Goal: Task Accomplishment & Management: Manage account settings

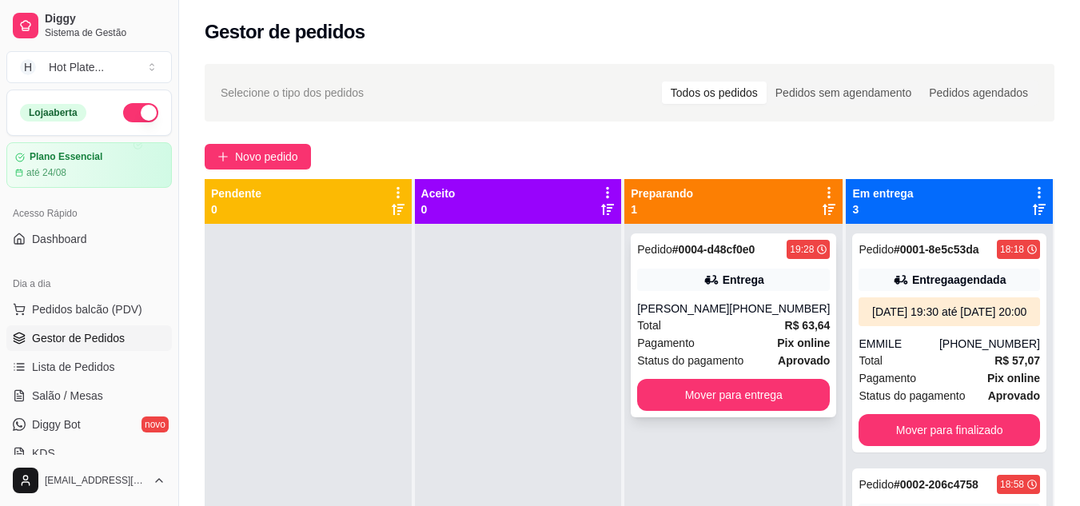
click at [527, 381] on div at bounding box center [518, 477] width 207 height 506
click at [754, 305] on div "[PHONE_NUMBER]" at bounding box center [779, 309] width 101 height 16
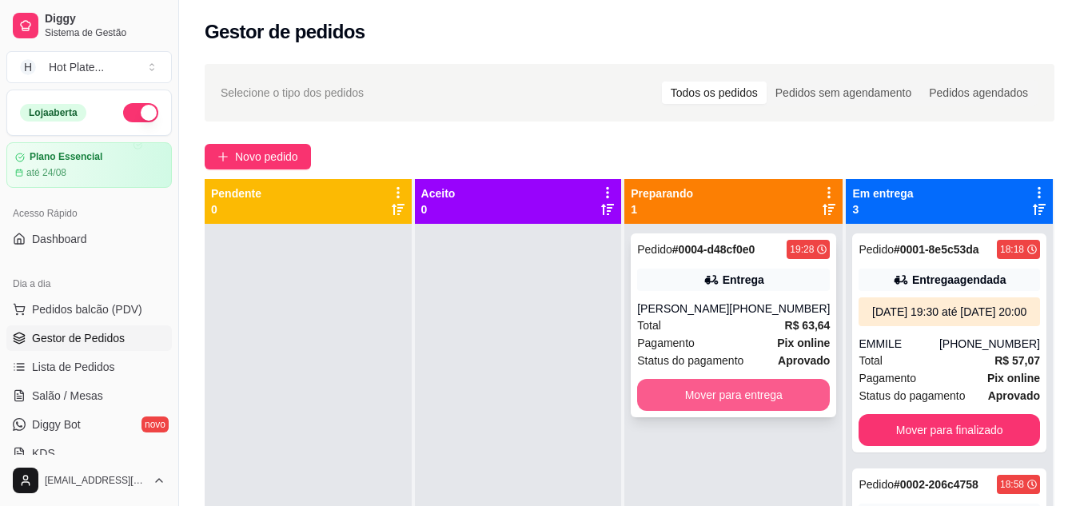
click at [719, 390] on button "Mover para entrega" at bounding box center [733, 395] width 193 height 32
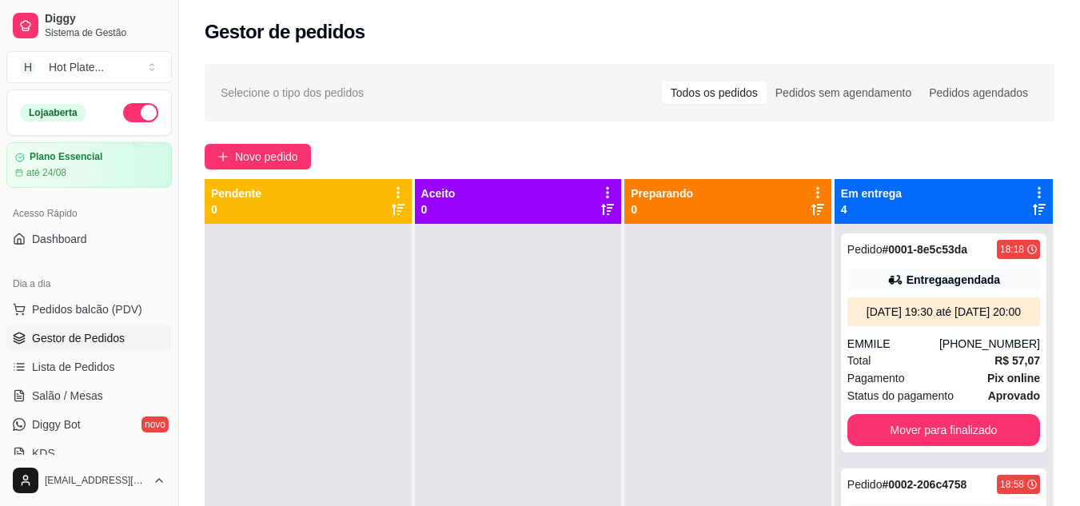
click at [261, 18] on div "Gestor de pedidos" at bounding box center [629, 27] width 901 height 54
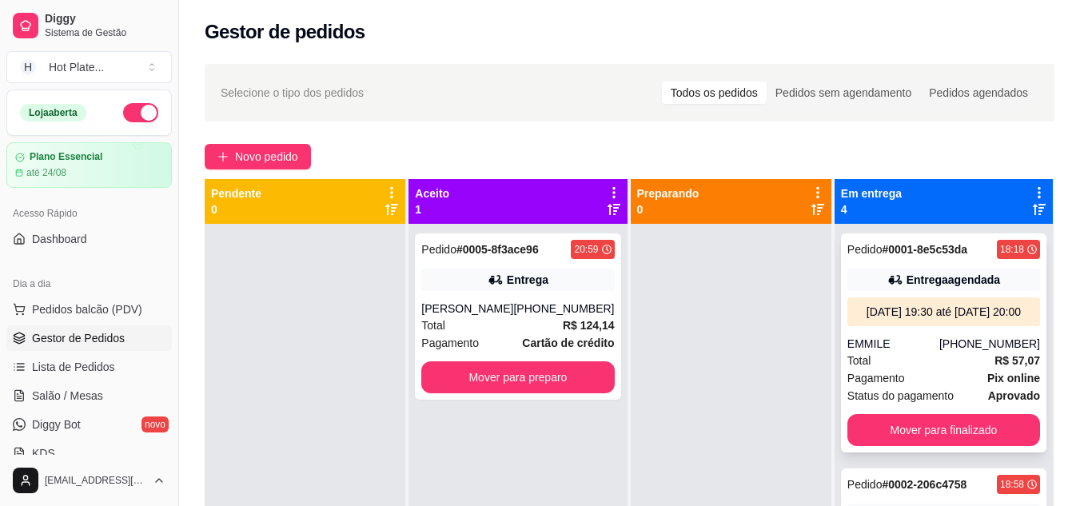
click at [512, 376] on button "Mover para preparo" at bounding box center [517, 377] width 193 height 32
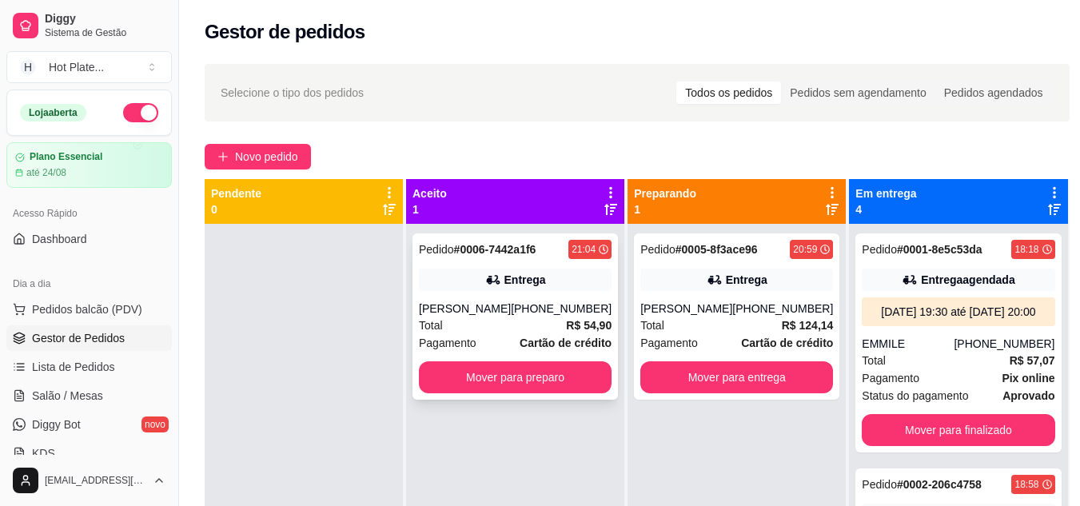
click at [540, 303] on div "[PHONE_NUMBER]" at bounding box center [561, 309] width 101 height 16
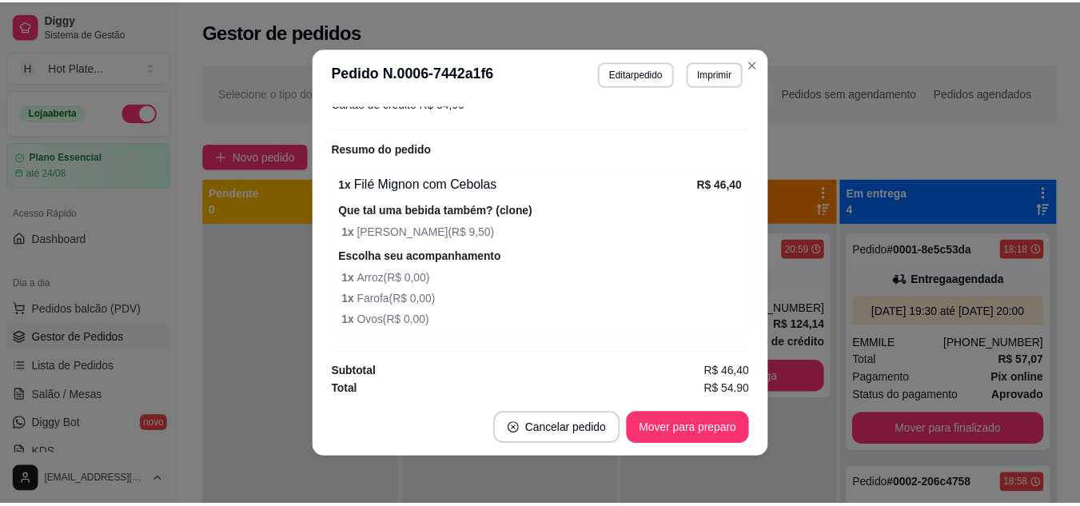
scroll to position [467, 0]
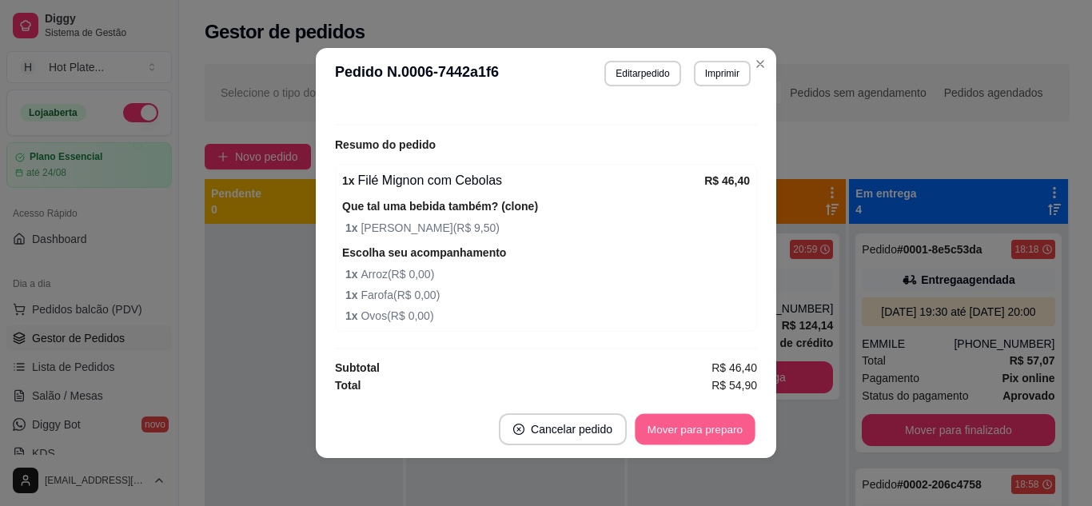
click at [652, 421] on button "Mover para preparo" at bounding box center [695, 429] width 120 height 31
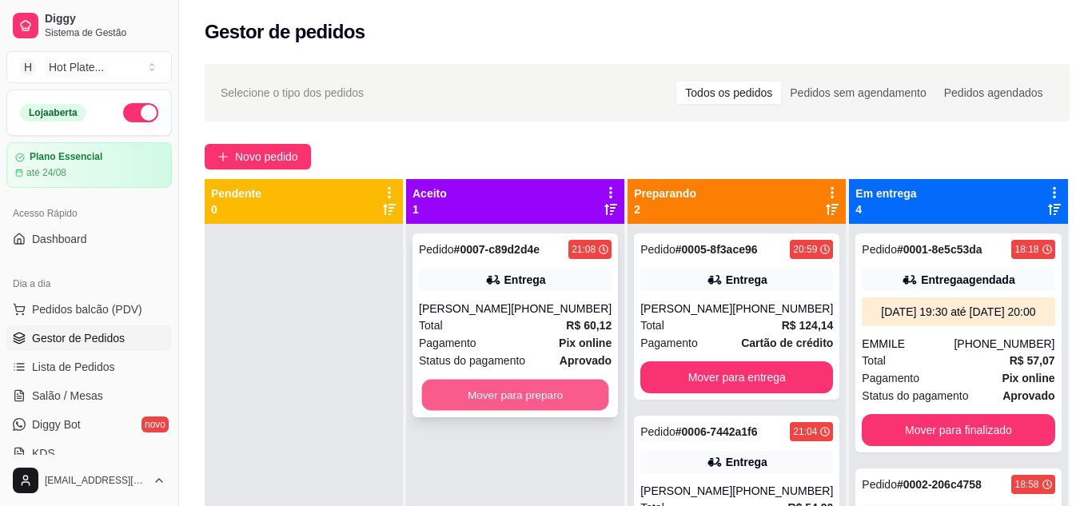
click at [441, 411] on button "Mover para preparo" at bounding box center [515, 395] width 187 height 31
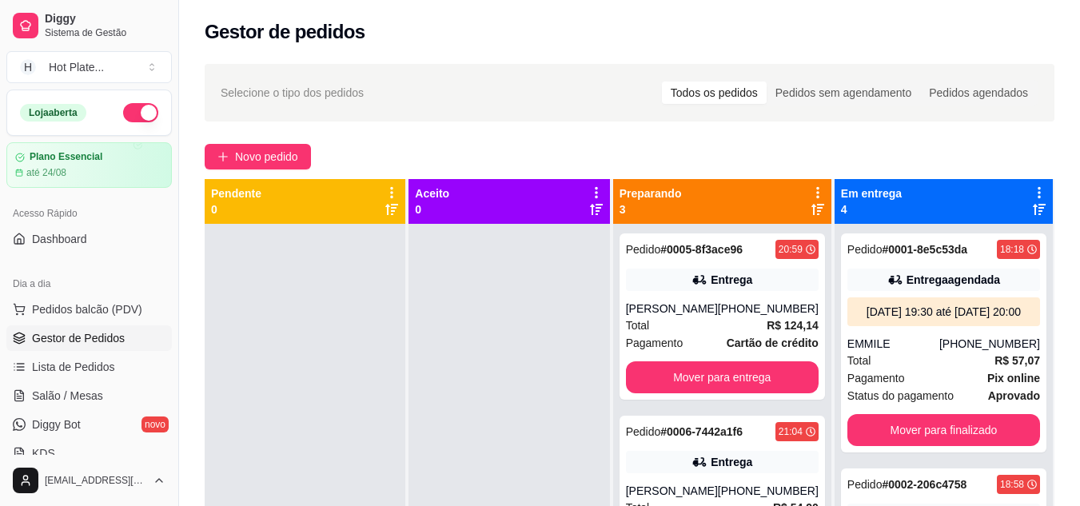
drag, startPoint x: 203, startPoint y: 4, endPoint x: 273, endPoint y: 389, distance: 390.8
click at [273, 389] on div at bounding box center [305, 477] width 201 height 506
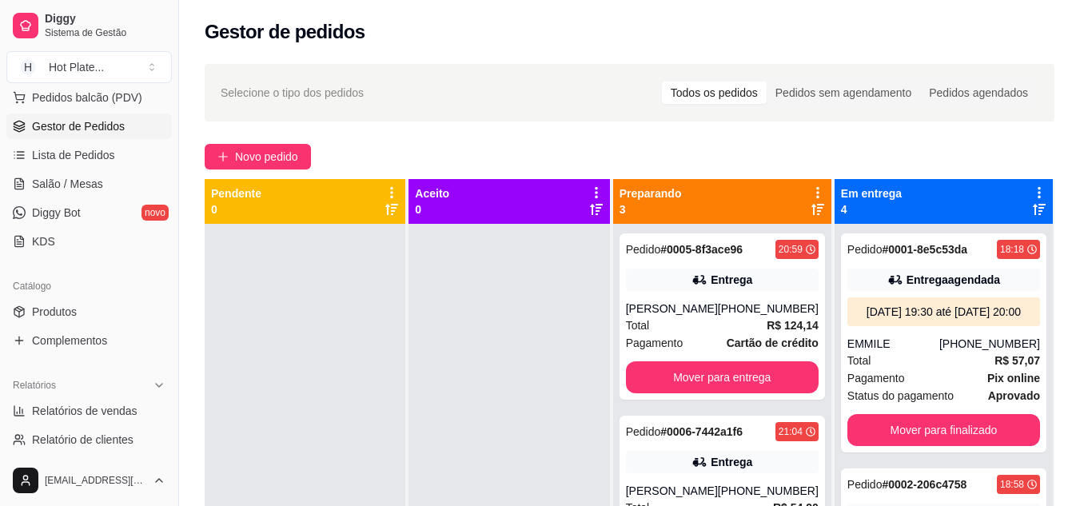
scroll to position [240, 0]
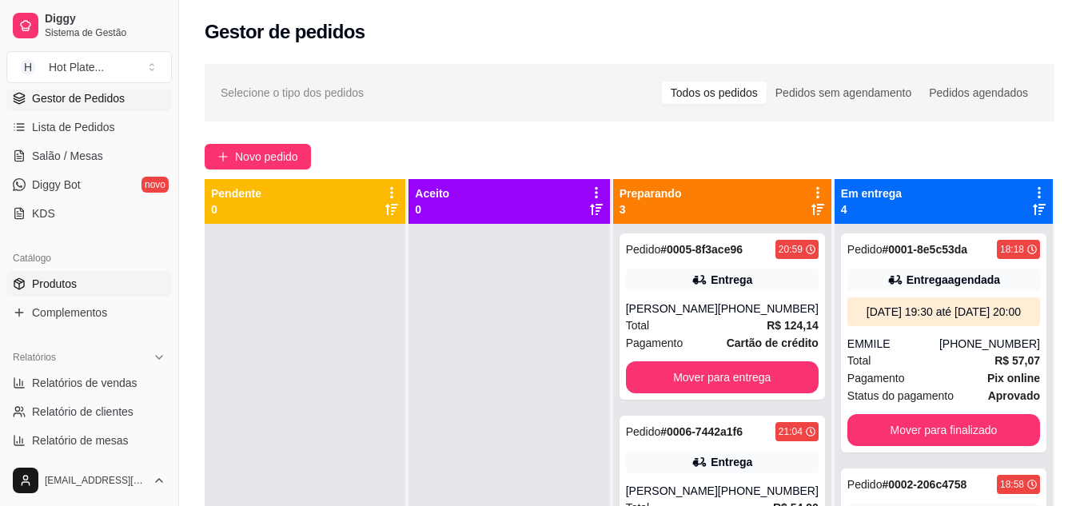
click at [83, 288] on link "Produtos" at bounding box center [89, 284] width 166 height 26
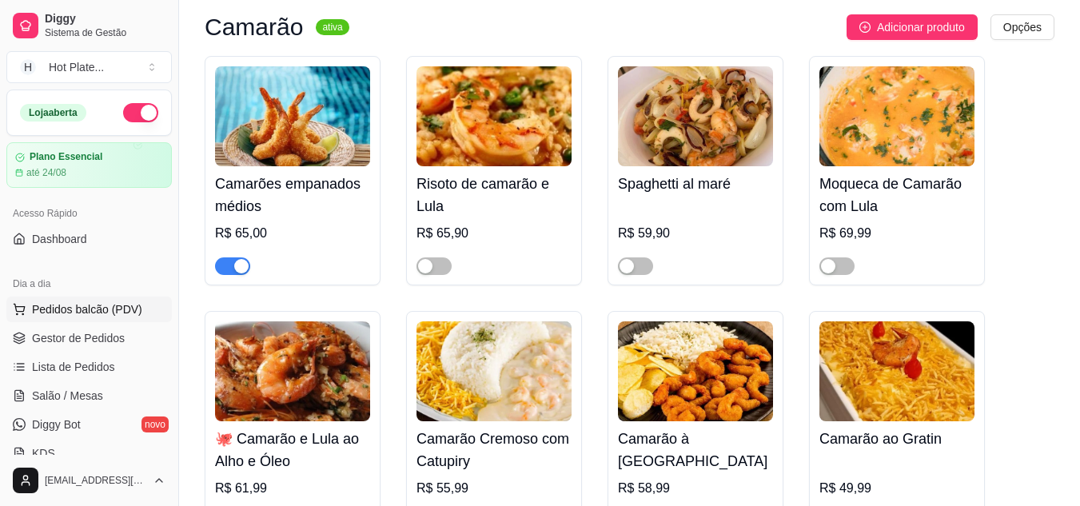
scroll to position [640, 0]
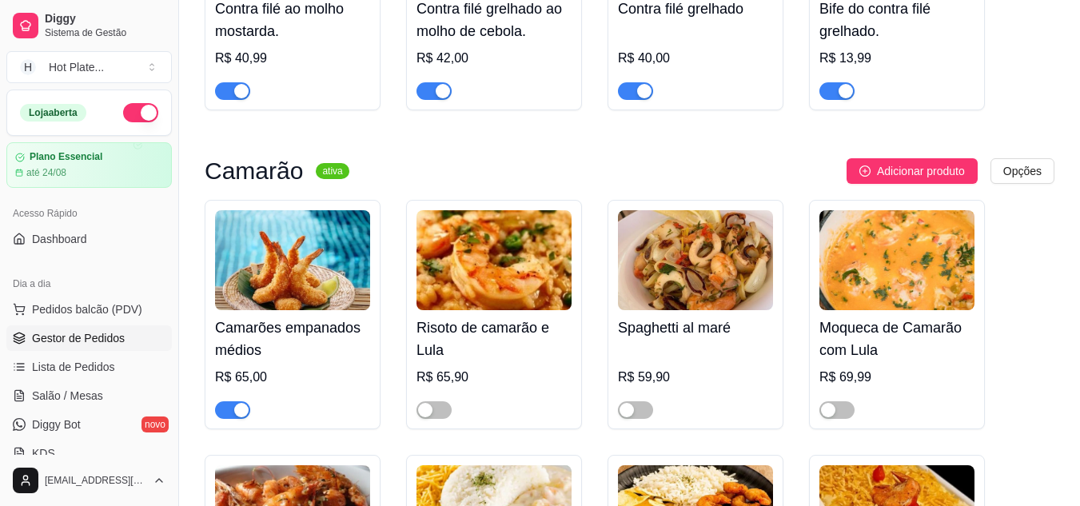
click at [62, 330] on span "Gestor de Pedidos" at bounding box center [78, 338] width 93 height 16
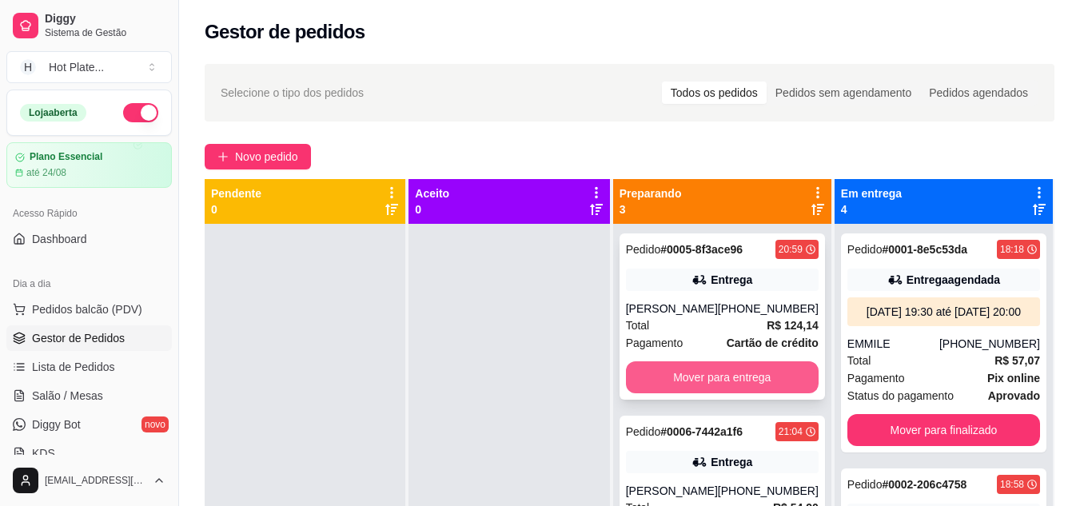
click at [687, 381] on button "Mover para entrega" at bounding box center [722, 377] width 193 height 32
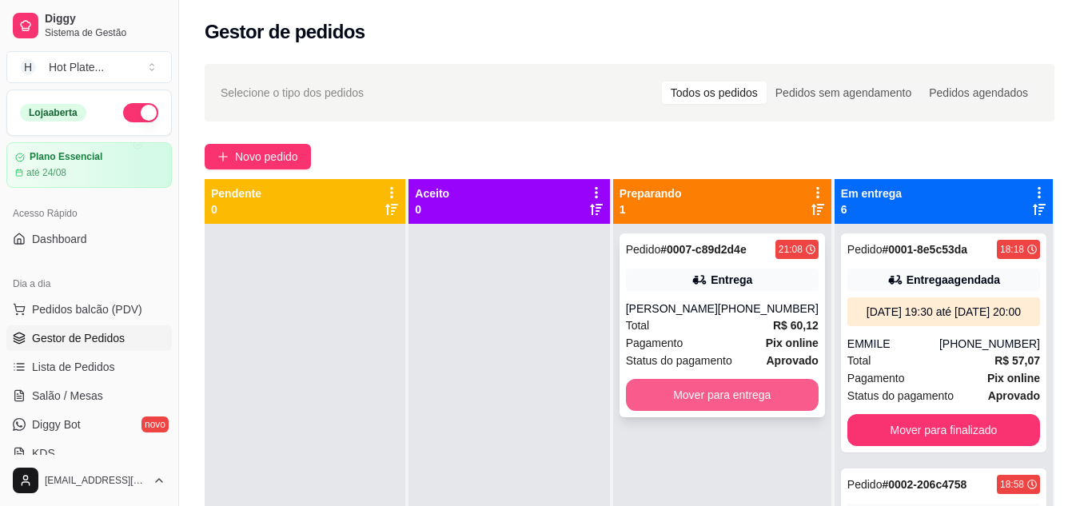
click at [697, 410] on button "Mover para entrega" at bounding box center [722, 395] width 193 height 32
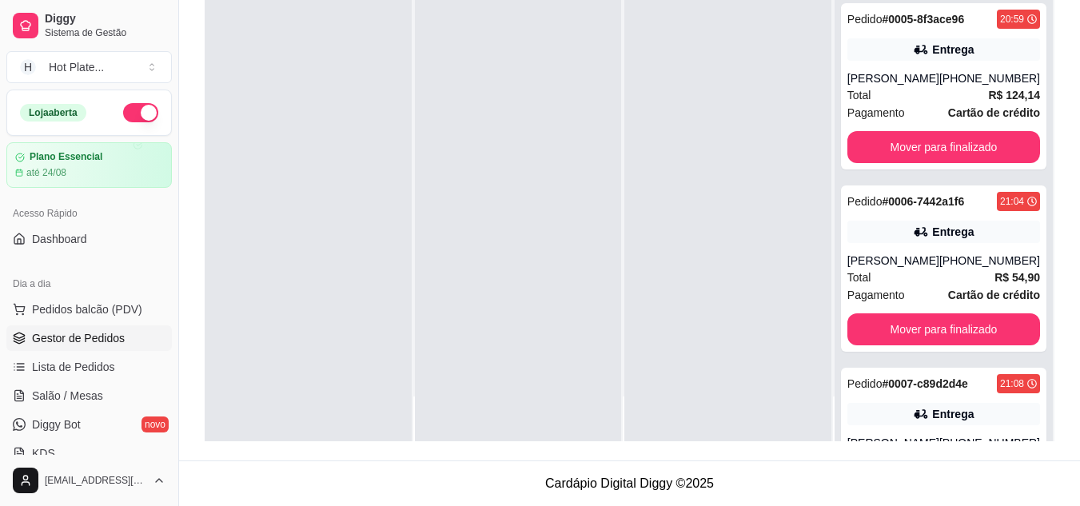
scroll to position [906, 0]
